Goal: Information Seeking & Learning: Learn about a topic

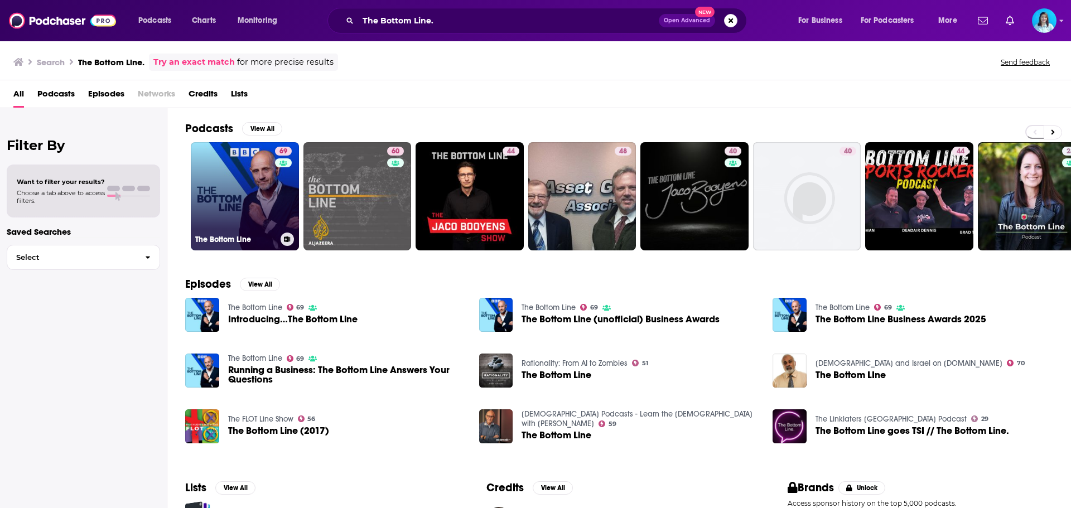
click at [222, 205] on link "69 The Bottom Line" at bounding box center [245, 196] width 108 height 108
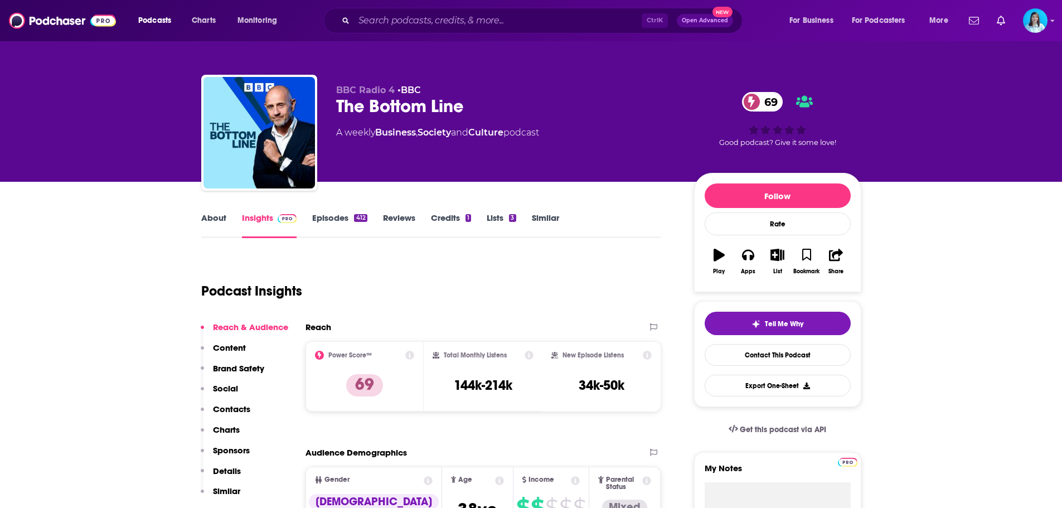
click at [351, 225] on link "Episodes 412" at bounding box center [339, 225] width 55 height 26
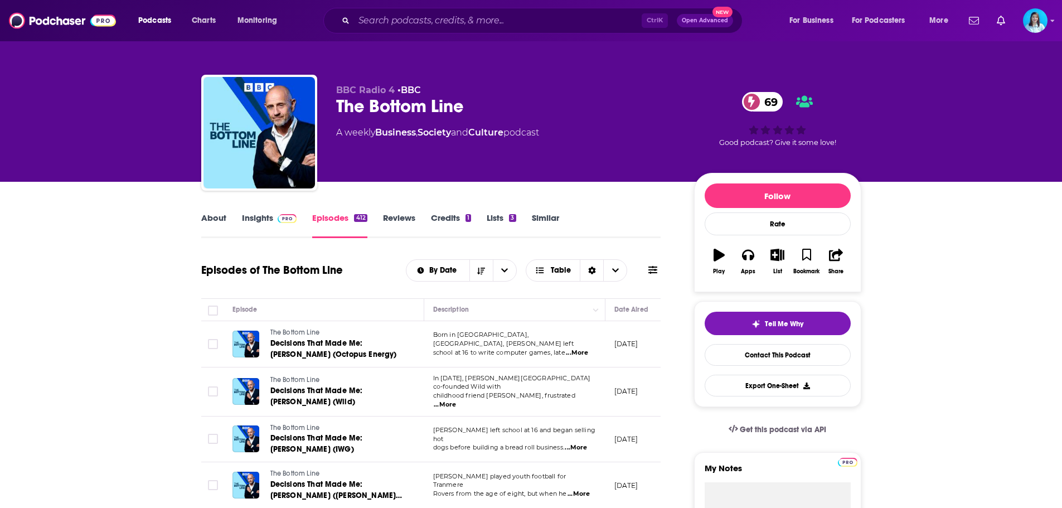
click at [652, 270] on icon at bounding box center [653, 270] width 9 height 8
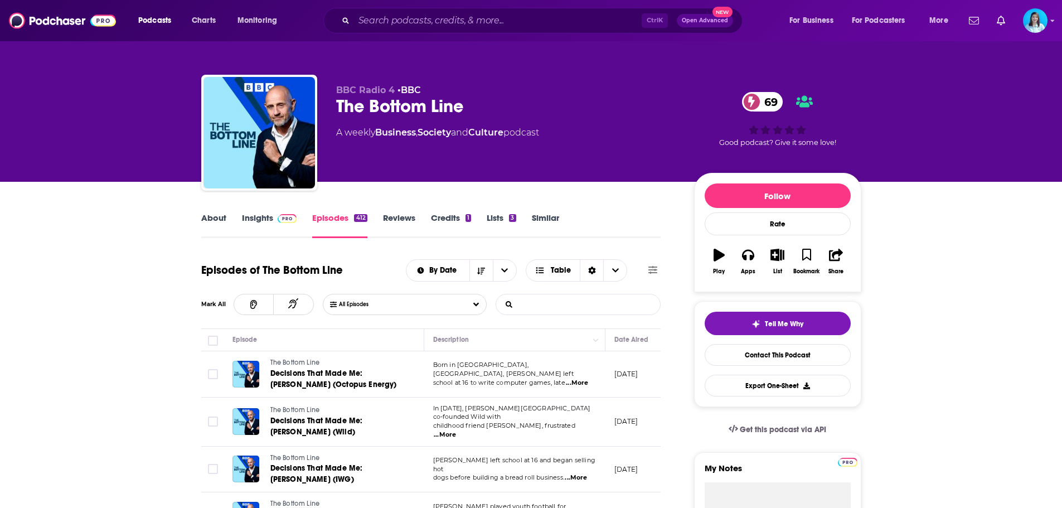
click at [564, 307] on input "List Search Input" at bounding box center [554, 304] width 117 height 20
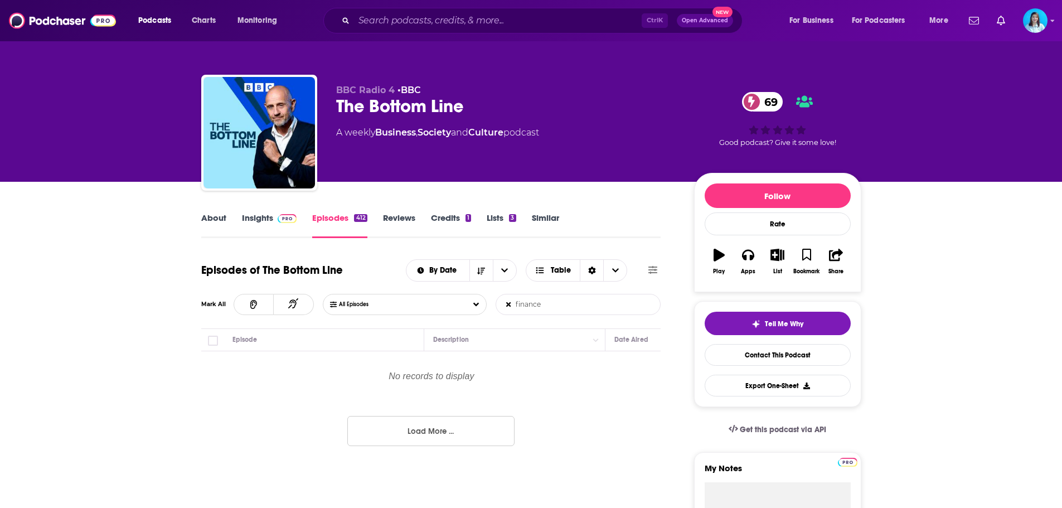
type input "finance"
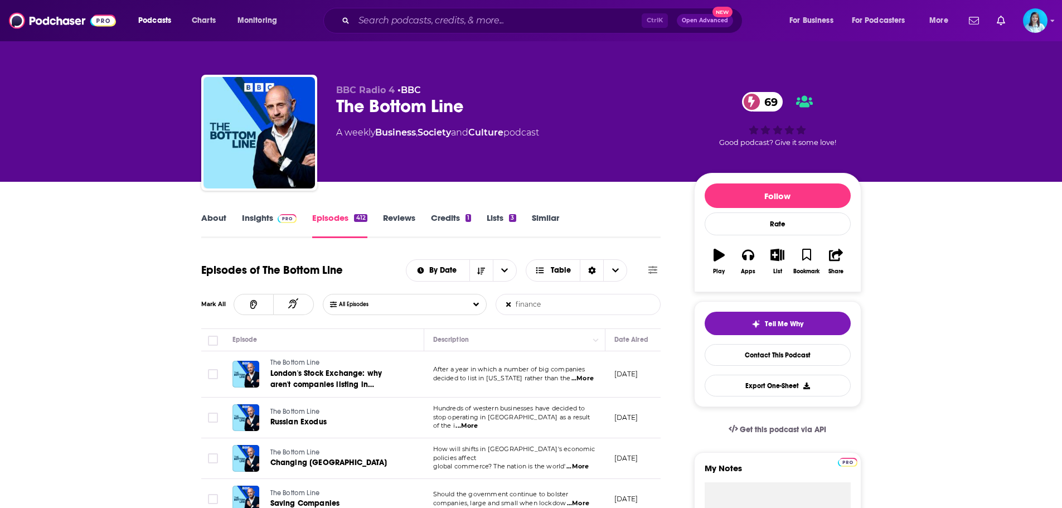
click at [282, 220] on img at bounding box center [288, 218] width 20 height 9
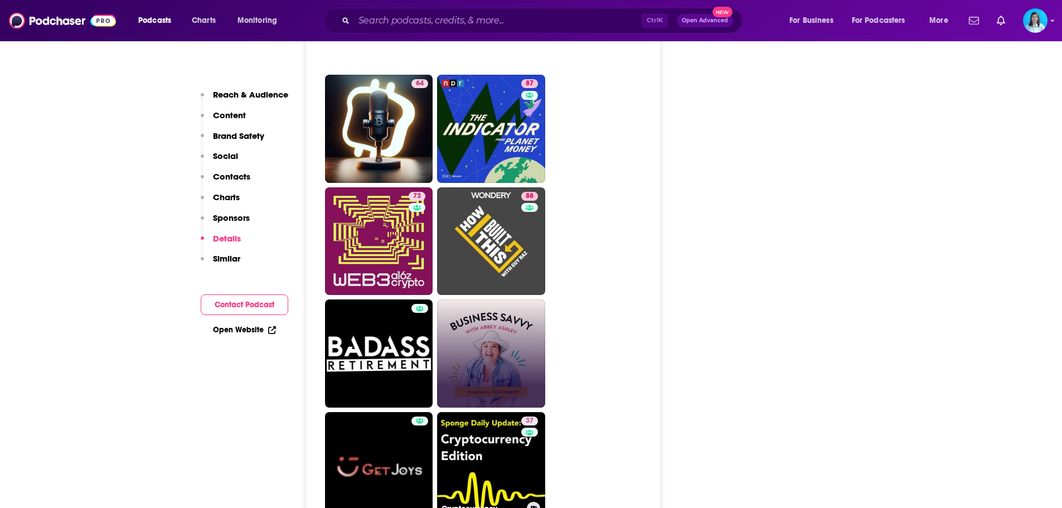
scroll to position [4461, 0]
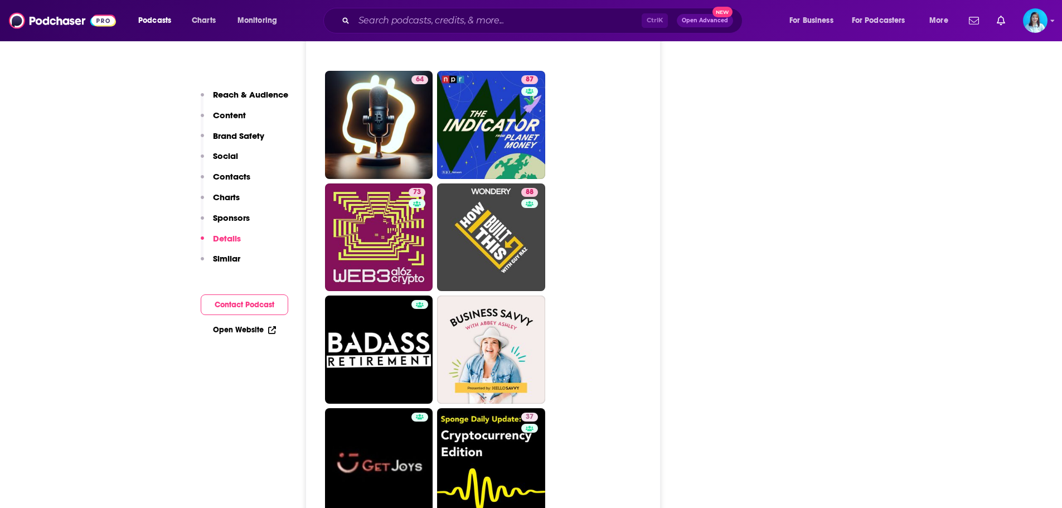
click at [351, 20] on div "Ctrl K Open Advanced New" at bounding box center [532, 21] width 419 height 26
click at [376, 18] on input "Search podcasts, credits, & more..." at bounding box center [498, 21] width 288 height 18
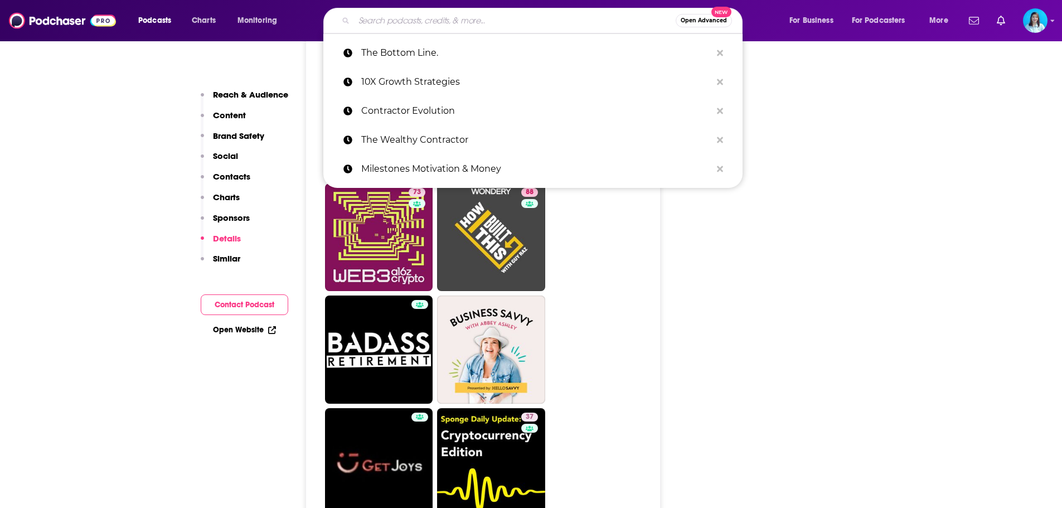
paste input "The Iced Coffee Hour"
type input "The Iced Coffee Hour"
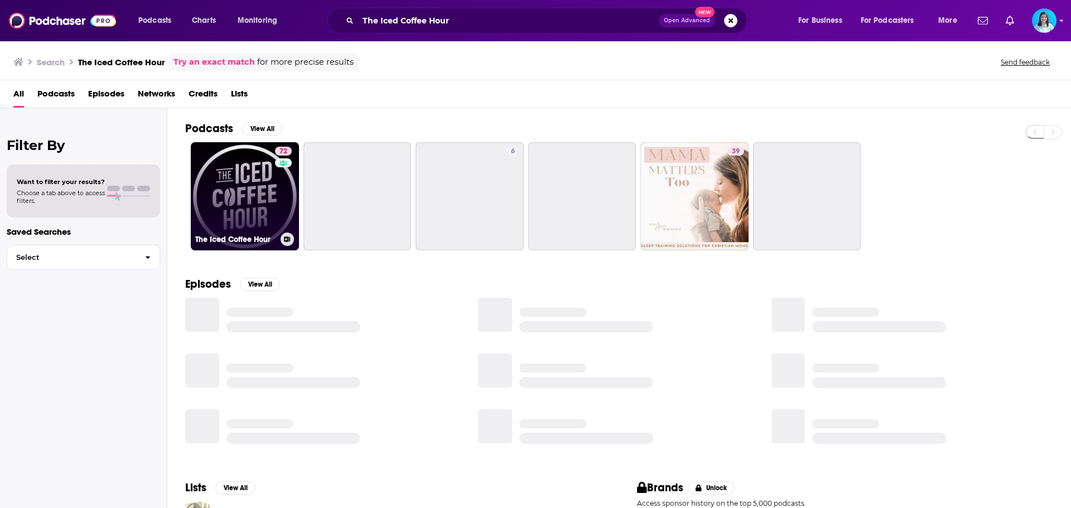
click at [230, 200] on link "72 The Iced Coffee Hour" at bounding box center [245, 196] width 108 height 108
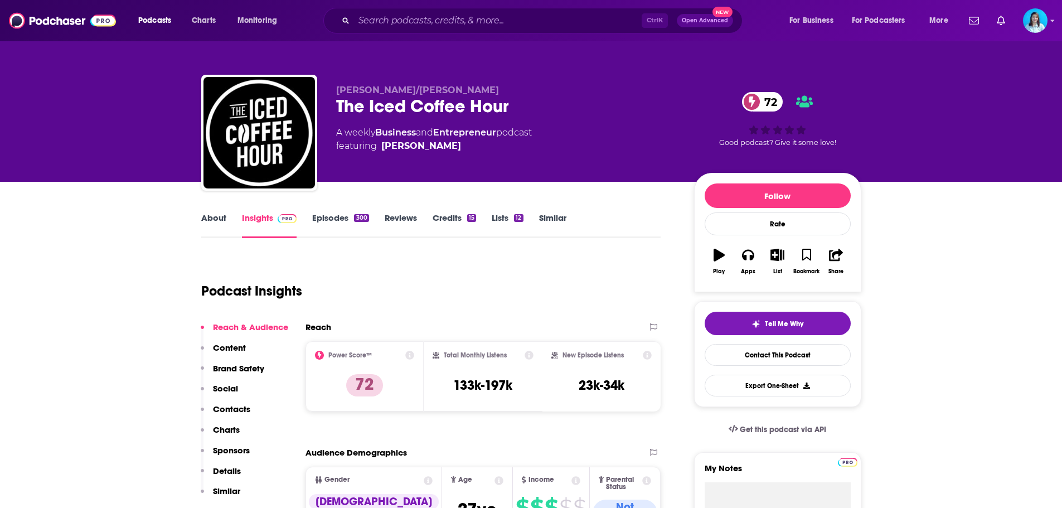
click at [349, 212] on link "Episodes 300" at bounding box center [340, 225] width 56 height 26
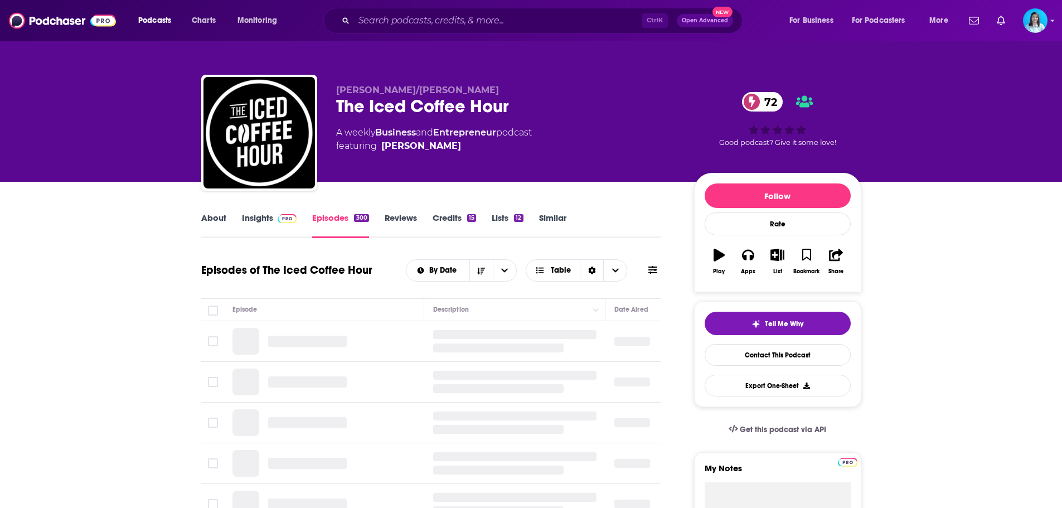
click at [657, 264] on button at bounding box center [653, 270] width 16 height 12
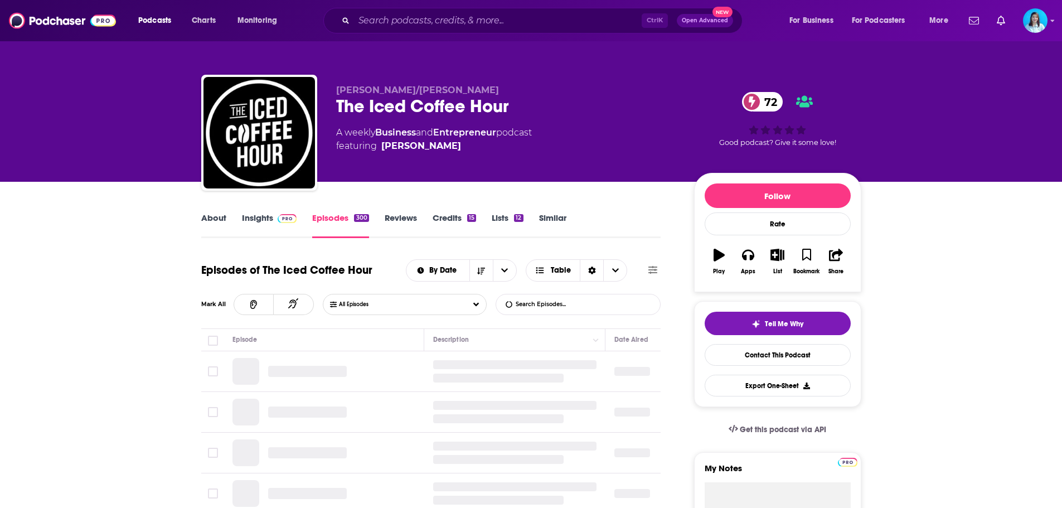
click at [562, 305] on input "List Search Input" at bounding box center [554, 304] width 117 height 20
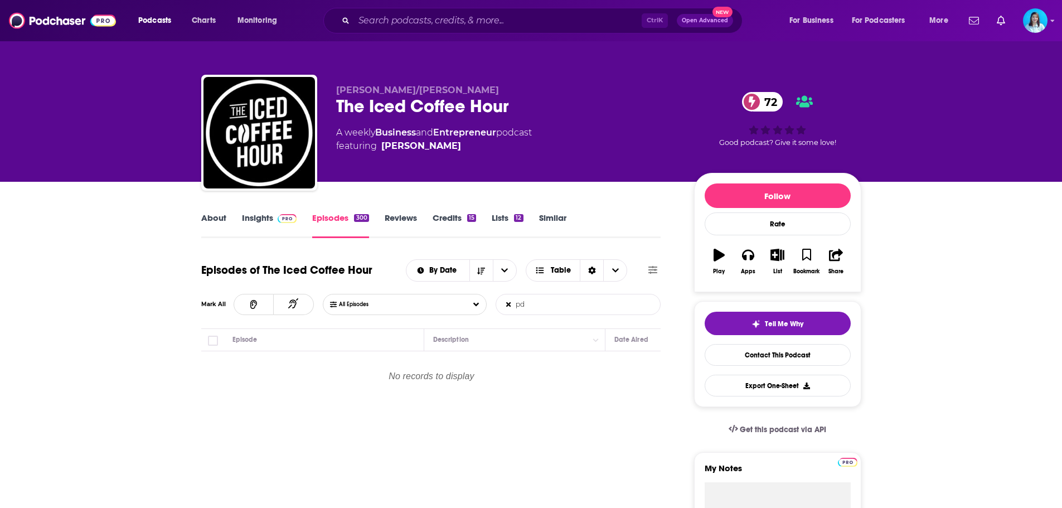
type input "p"
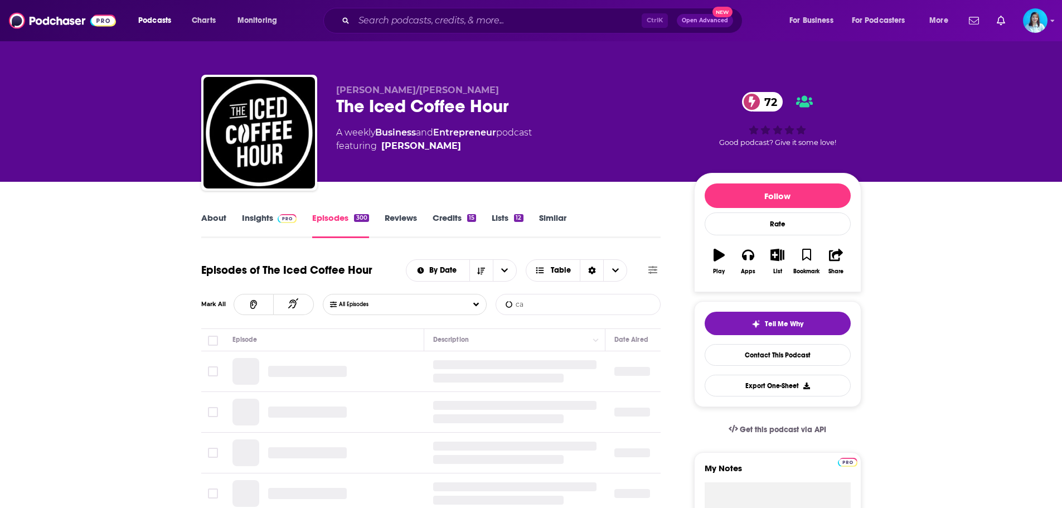
type input "c"
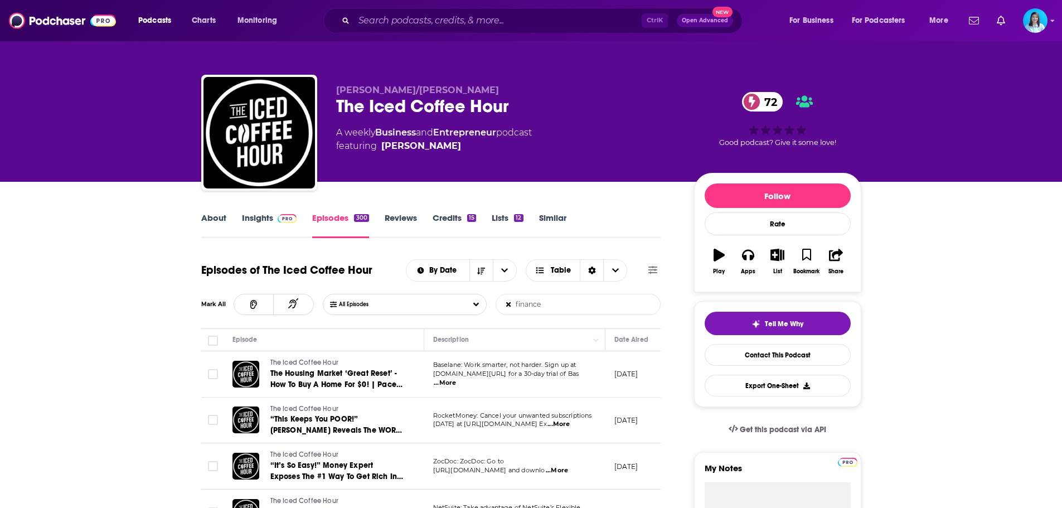
type input "finance"
